Goal: Task Accomplishment & Management: Use online tool/utility

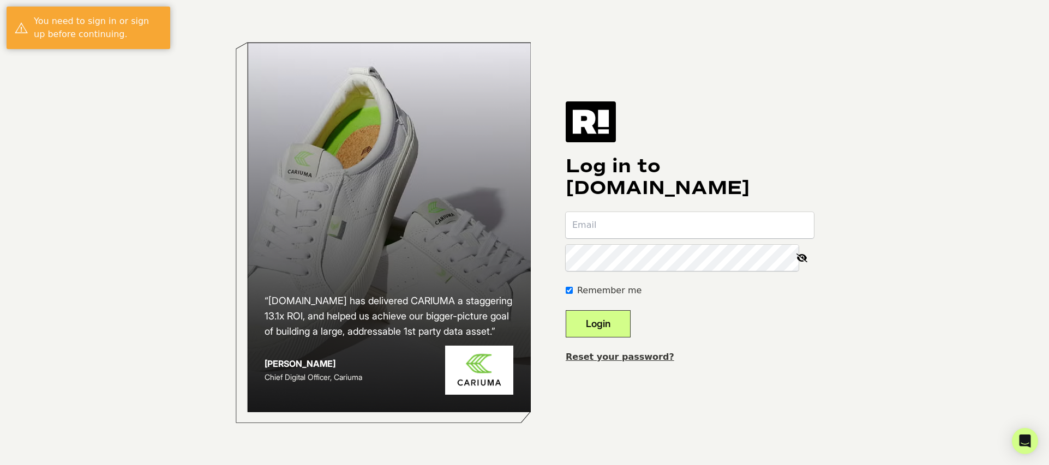
type input "[EMAIL_ADDRESS][DOMAIN_NAME]"
click at [612, 327] on button "Login" at bounding box center [598, 323] width 65 height 27
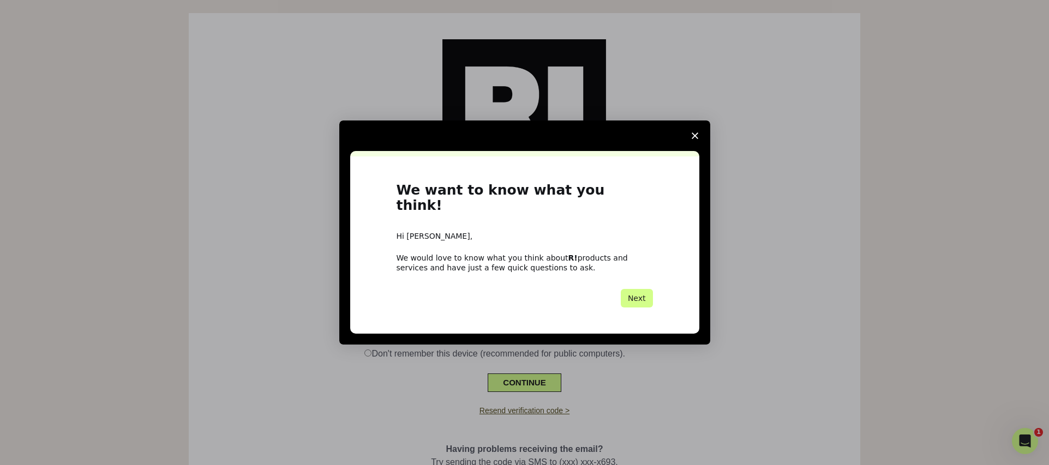
click at [698, 143] on span "Close survey" at bounding box center [694, 136] width 31 height 31
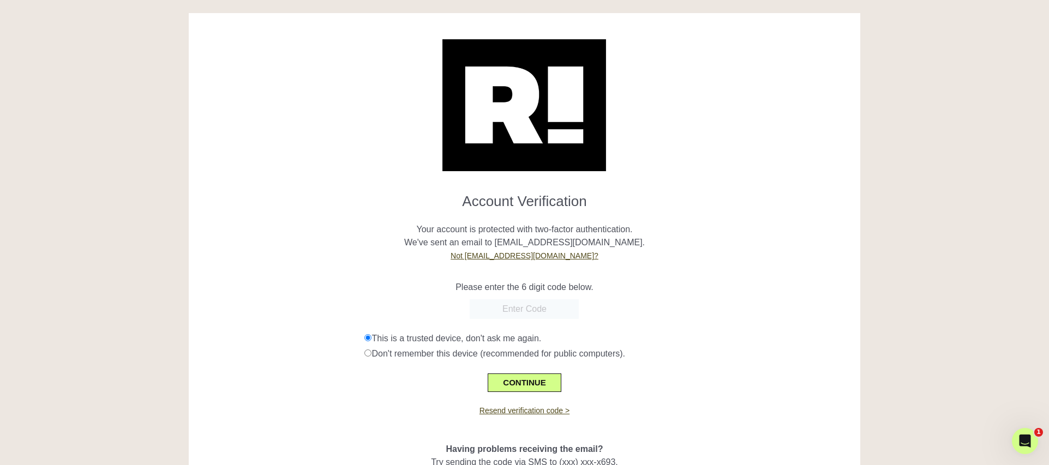
click at [514, 315] on input "text" at bounding box center [524, 309] width 109 height 20
type input "424859"
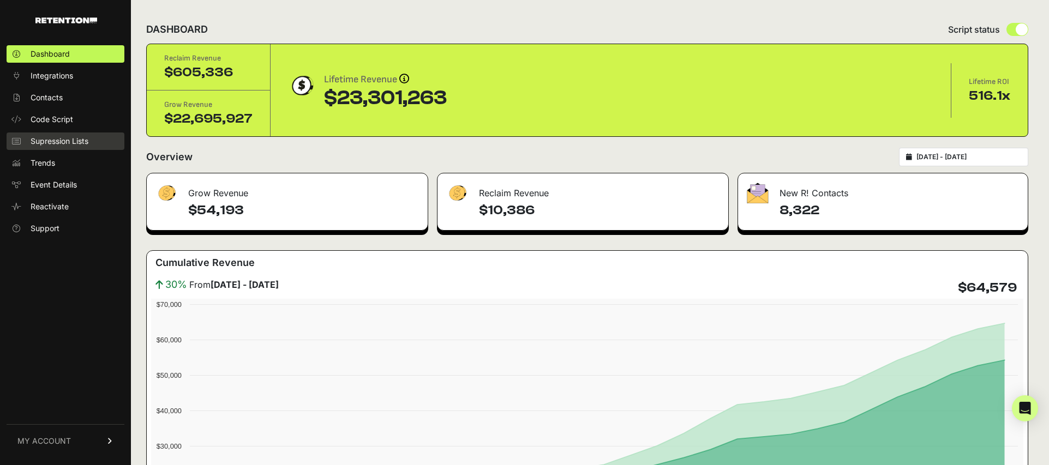
click at [59, 139] on span "Supression Lists" at bounding box center [60, 141] width 58 height 11
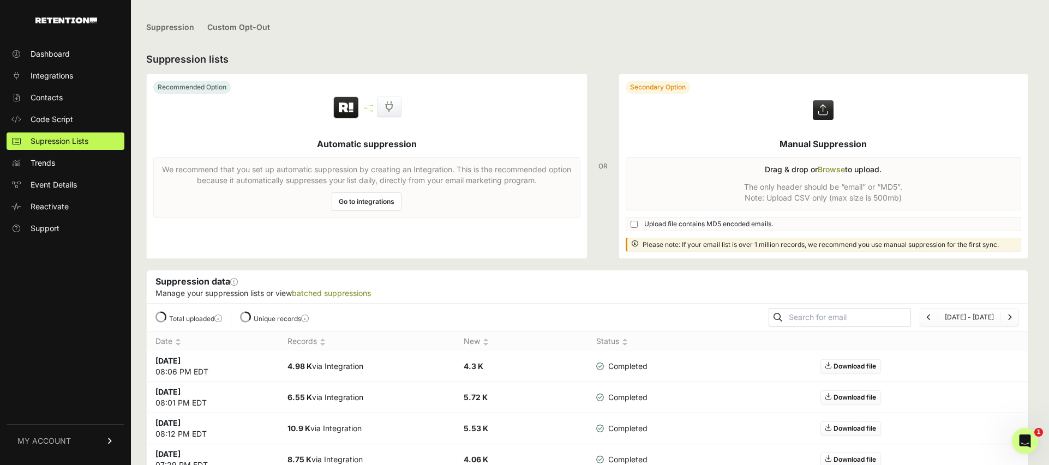
click at [817, 190] on label at bounding box center [823, 166] width 409 height 184
click at [0, 0] on input "file" at bounding box center [0, 0] width 0 height 0
